Goal: Communication & Community: Answer question/provide support

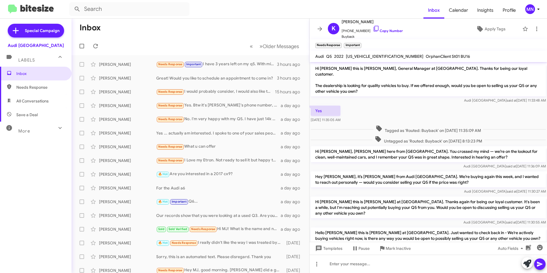
scroll to position [78, 0]
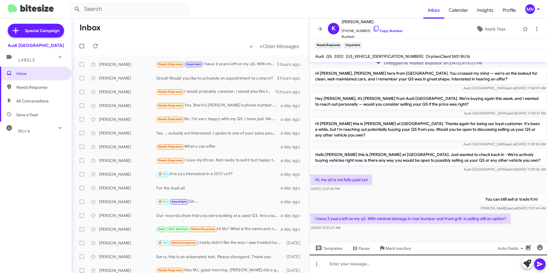
click at [403, 267] on div at bounding box center [429, 264] width 238 height 18
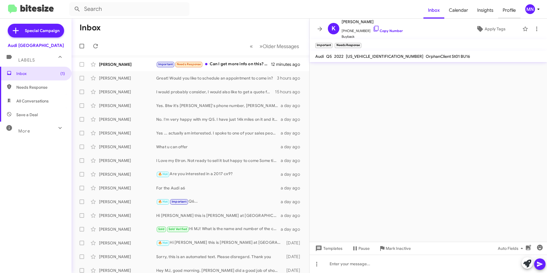
scroll to position [0, 0]
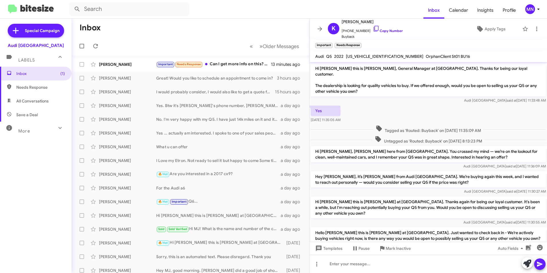
click at [242, 56] on mat-action-list "[PERSON_NAME] Important Needs Response Can I get more info on this? Do I bring …" at bounding box center [191, 193] width 238 height 277
click at [241, 63] on div "Important Needs Response Can I get more info on this? Do I bring my car in for …" at bounding box center [219, 64] width 126 height 7
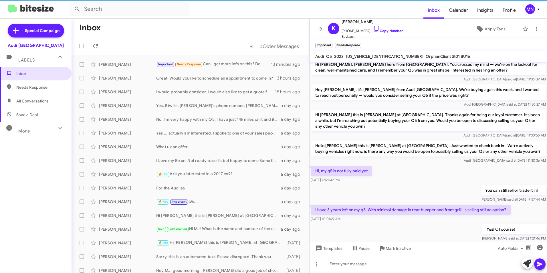
scroll to position [120, 0]
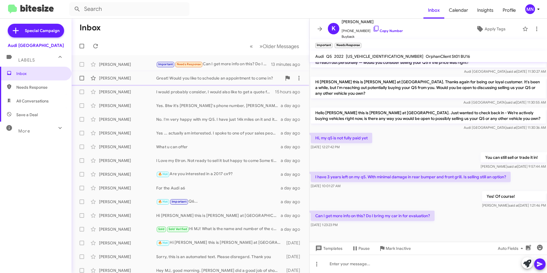
click at [220, 75] on div "Great! Would you like to schedule an appointment to come in?" at bounding box center [219, 78] width 126 height 6
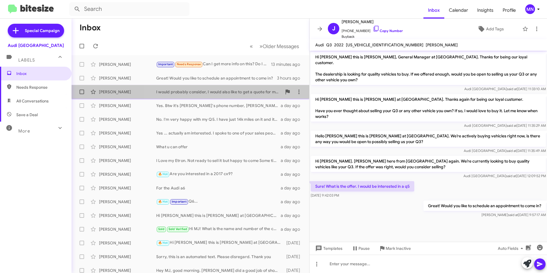
click at [225, 92] on div "I would probably consider, I would also like to get a quote for my 2018 Audi SQ5" at bounding box center [219, 92] width 126 height 6
